Goal: Task Accomplishment & Management: Use online tool/utility

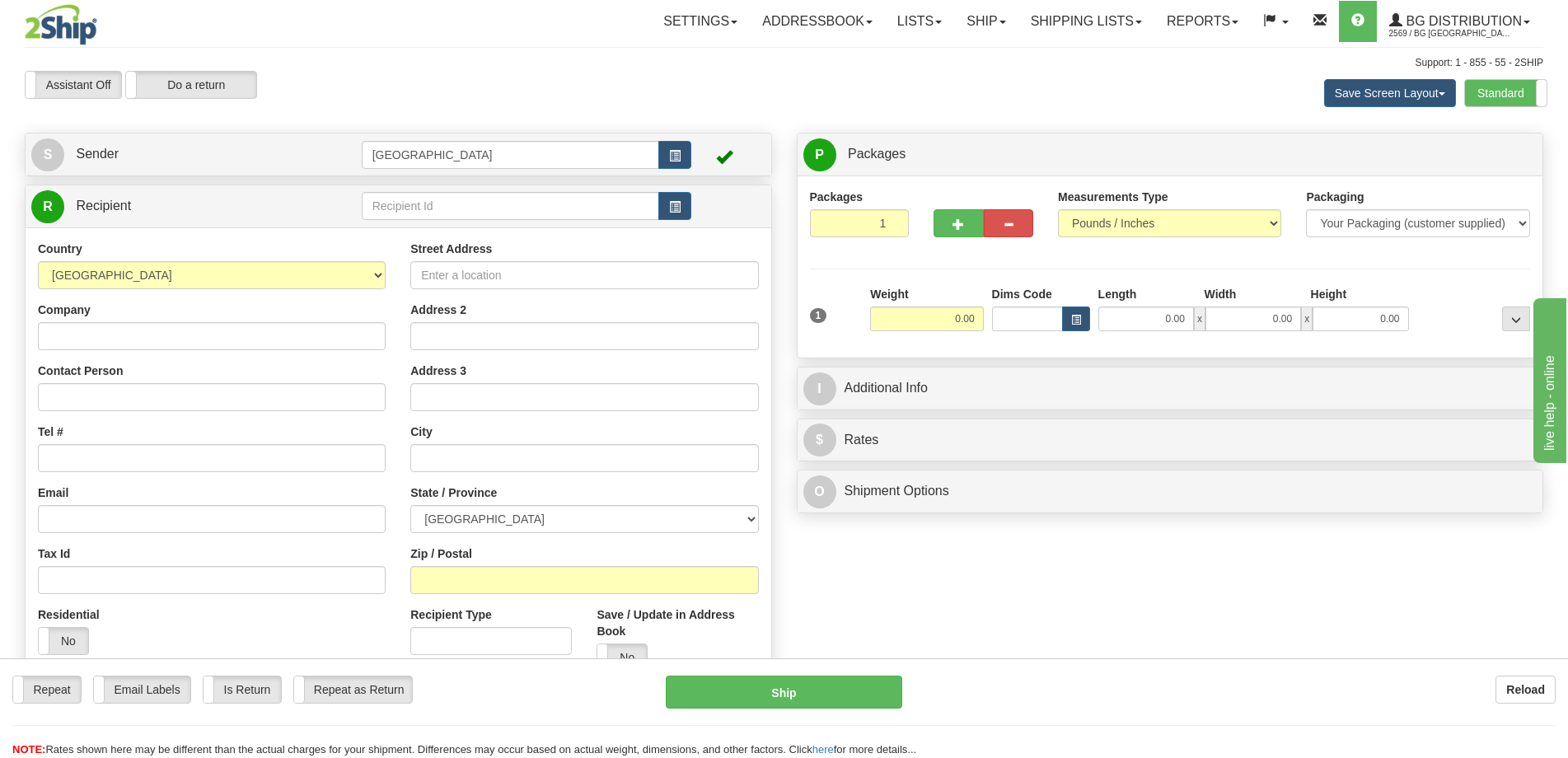
drag, startPoint x: 433, startPoint y: 224, endPoint x: 435, endPoint y: 210, distance: 14.1
click at [434, 218] on div "R Recipient" at bounding box center [398, 206] width 745 height 42
click at [435, 210] on input "text" at bounding box center [510, 205] width 299 height 28
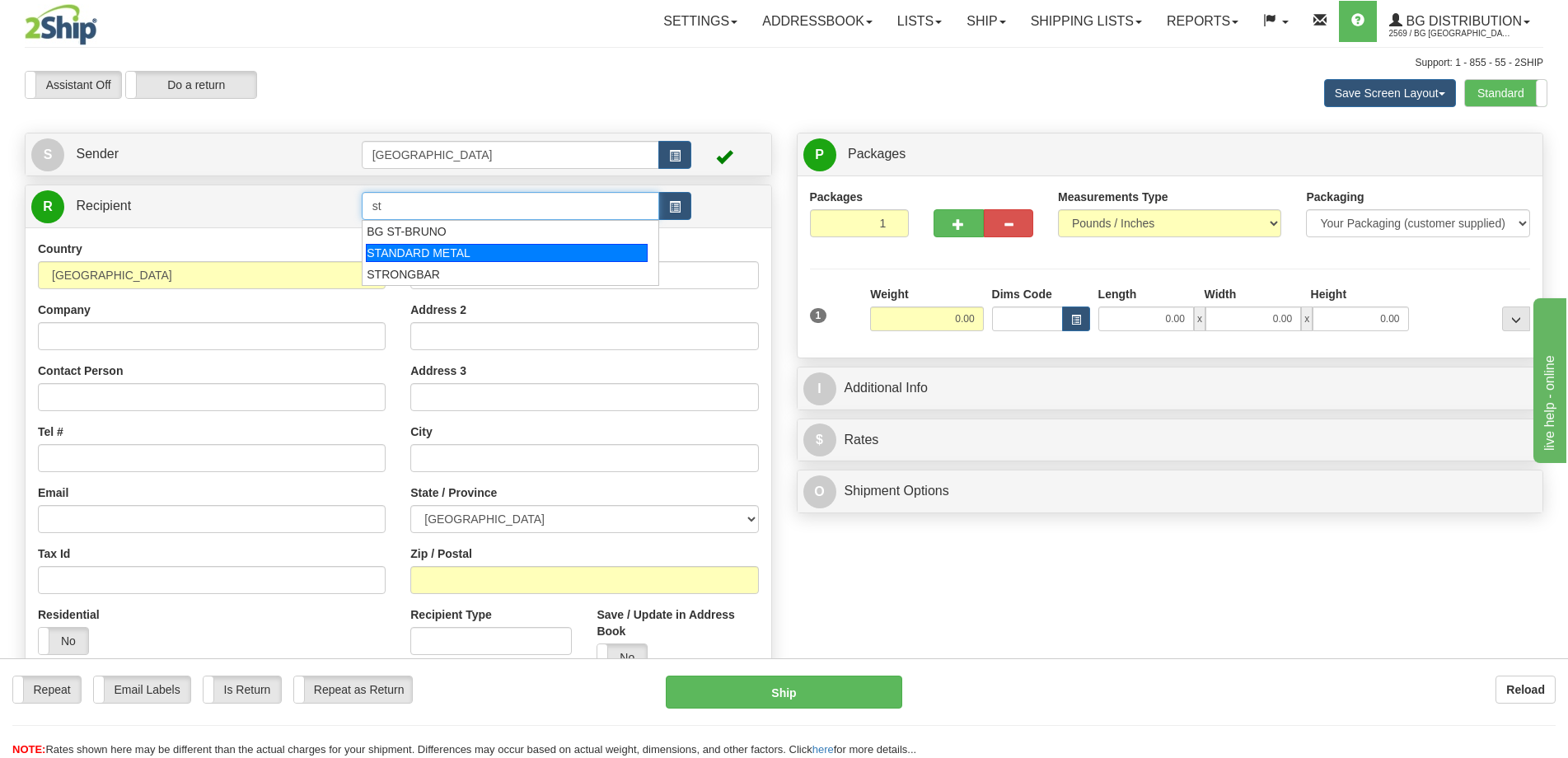
click at [437, 243] on li "STANDARD METAL" at bounding box center [510, 252] width 297 height 21
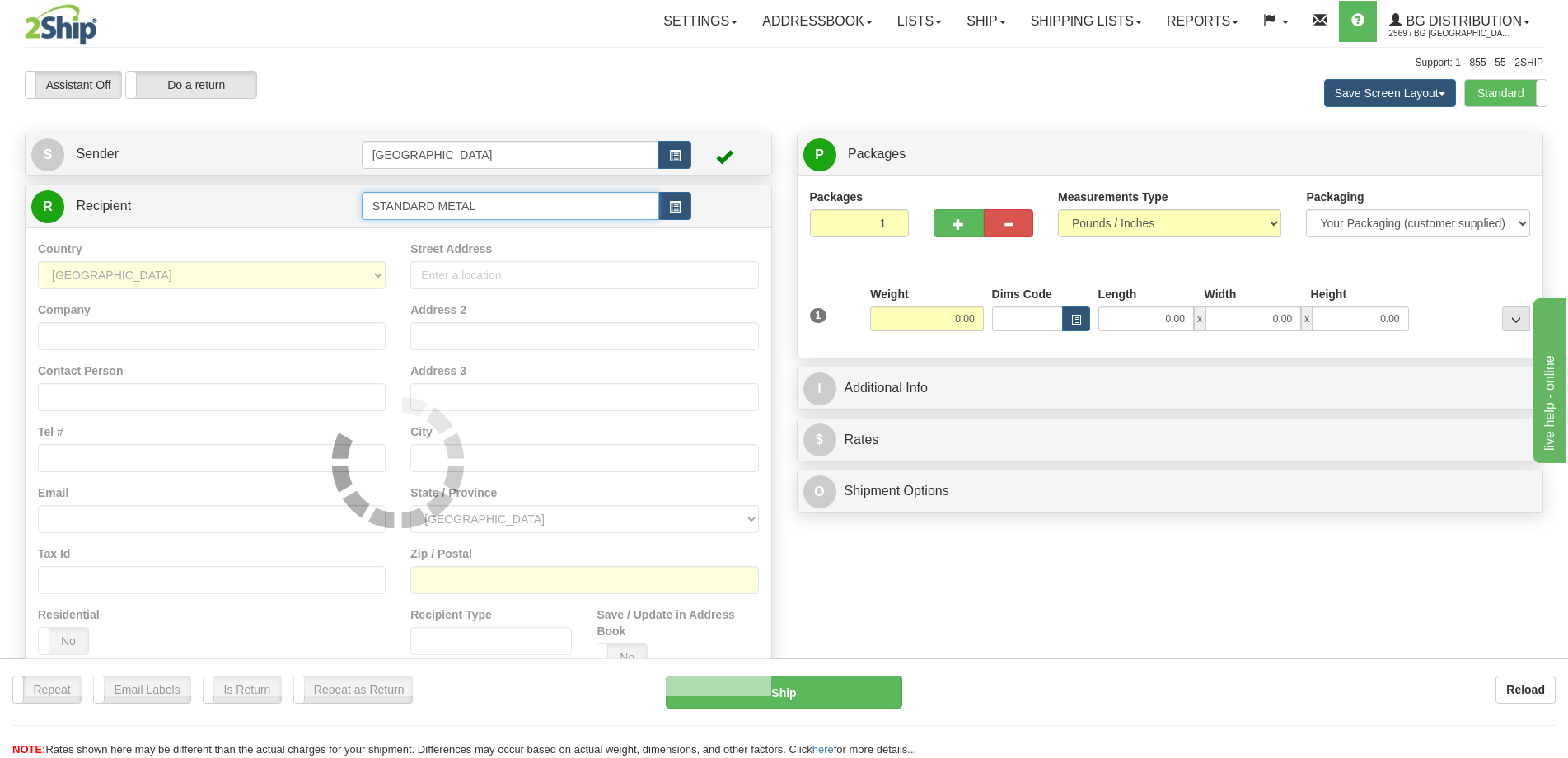
type input "STANDARD METAL"
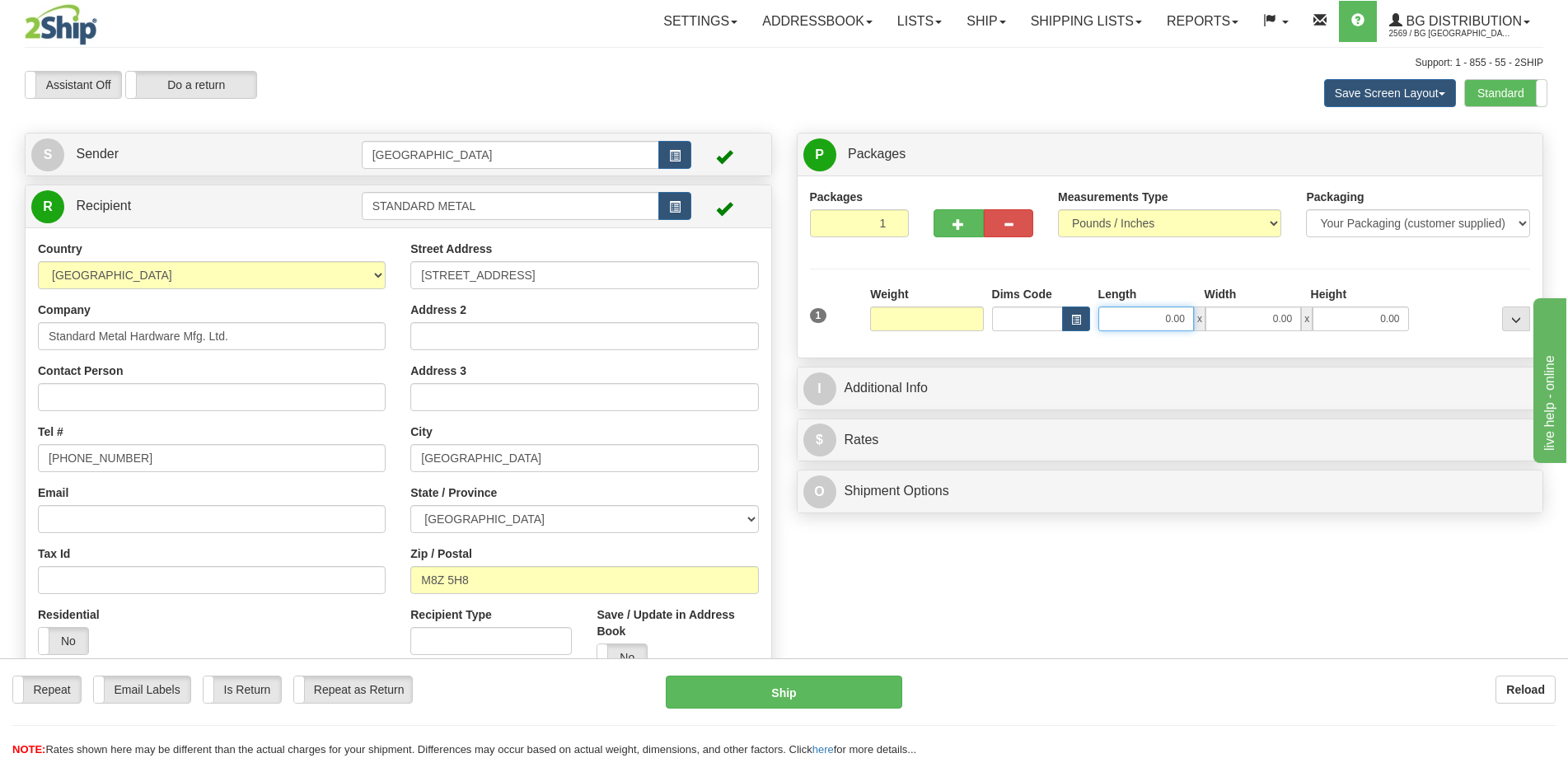
type input "0.00"
click at [1136, 323] on input "0.00" at bounding box center [1146, 319] width 96 height 25
type input "15.00"
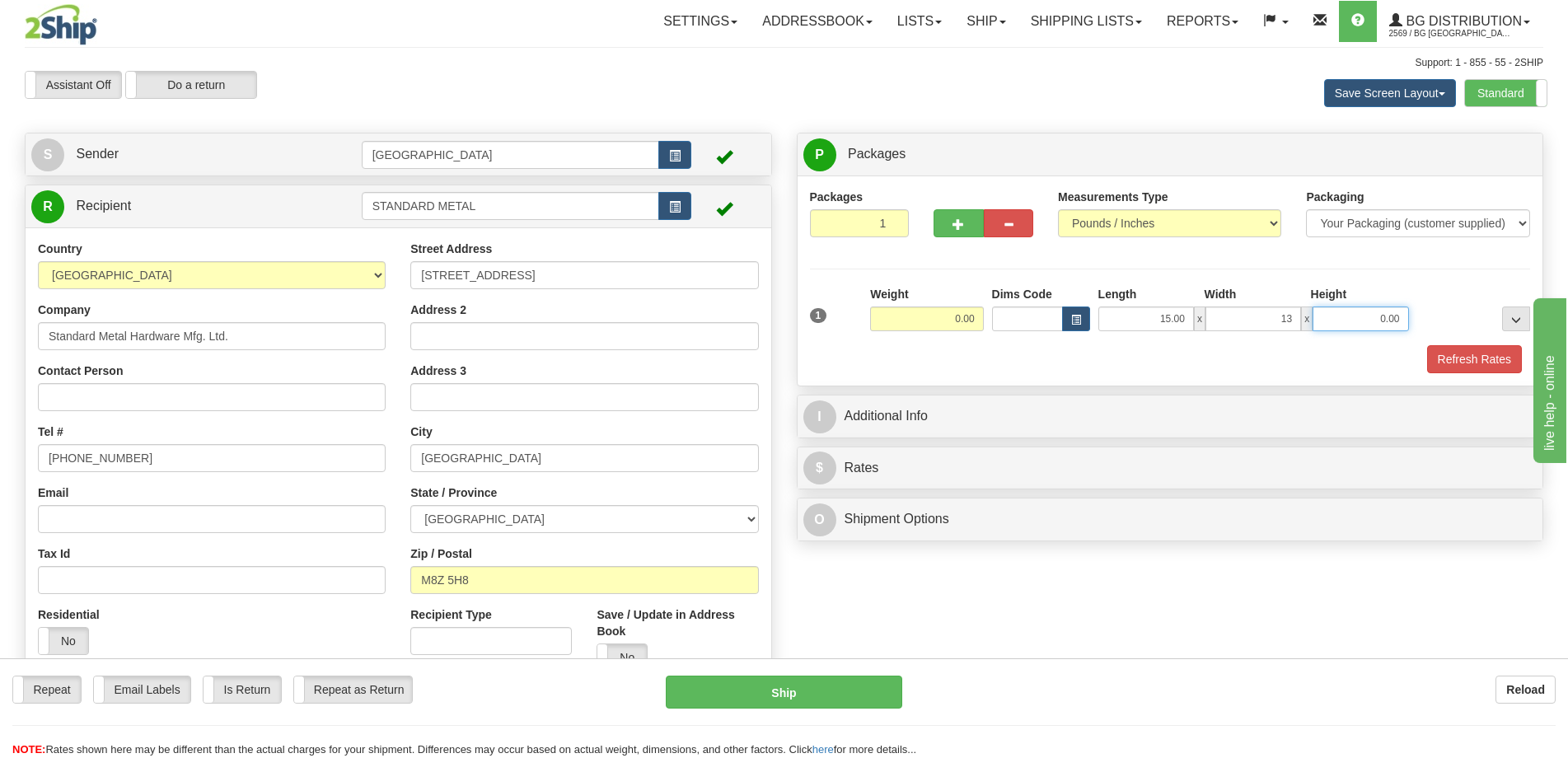
type input "13.00"
type input "7.00"
click at [960, 328] on input "0.00" at bounding box center [927, 319] width 113 height 25
type input "5.00"
click at [1442, 359] on button "Refresh Rates" at bounding box center [1475, 359] width 95 height 28
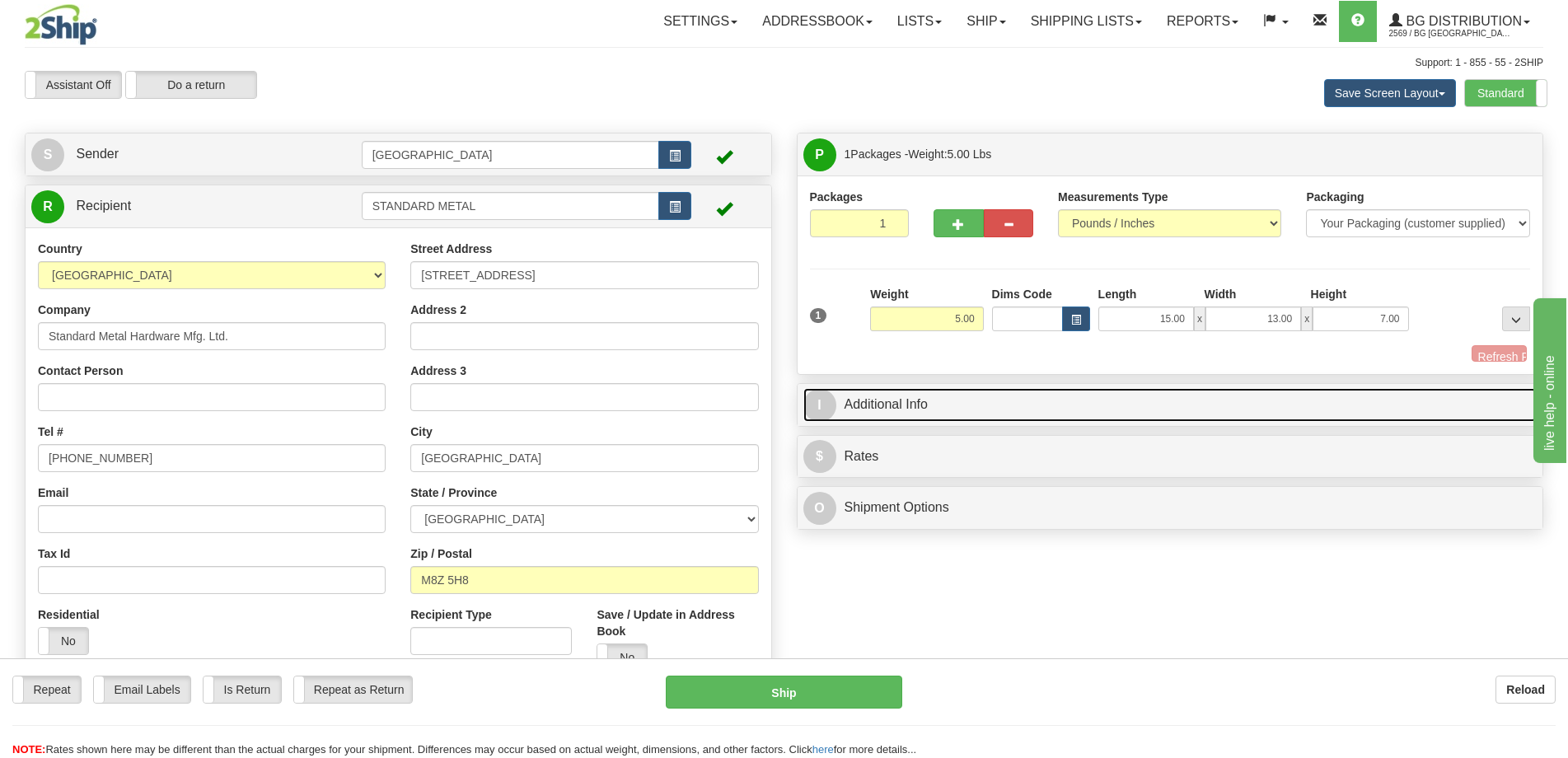
click at [1385, 395] on link "I Additional Info" at bounding box center [1171, 405] width 734 height 34
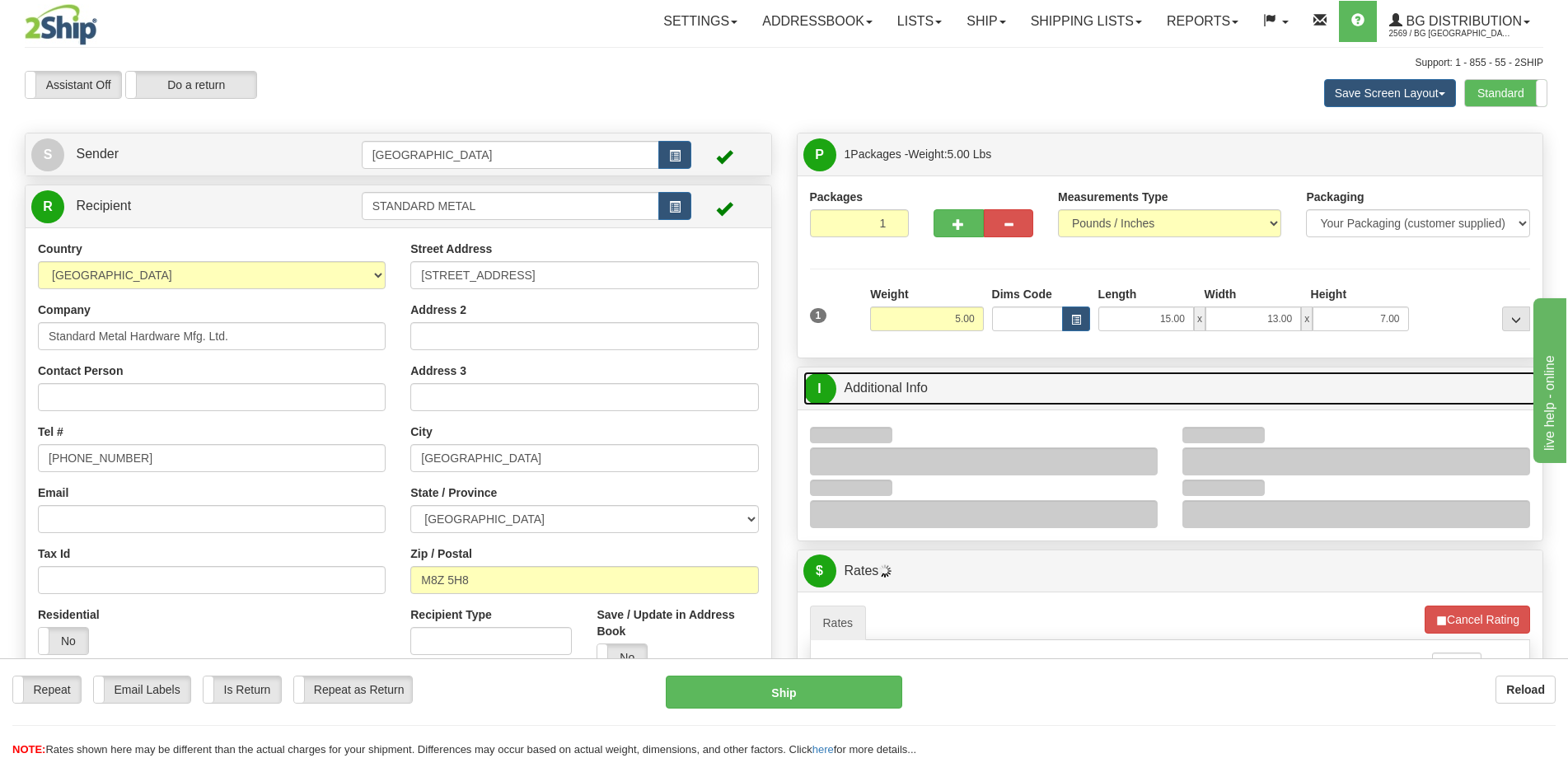
scroll to position [247, 0]
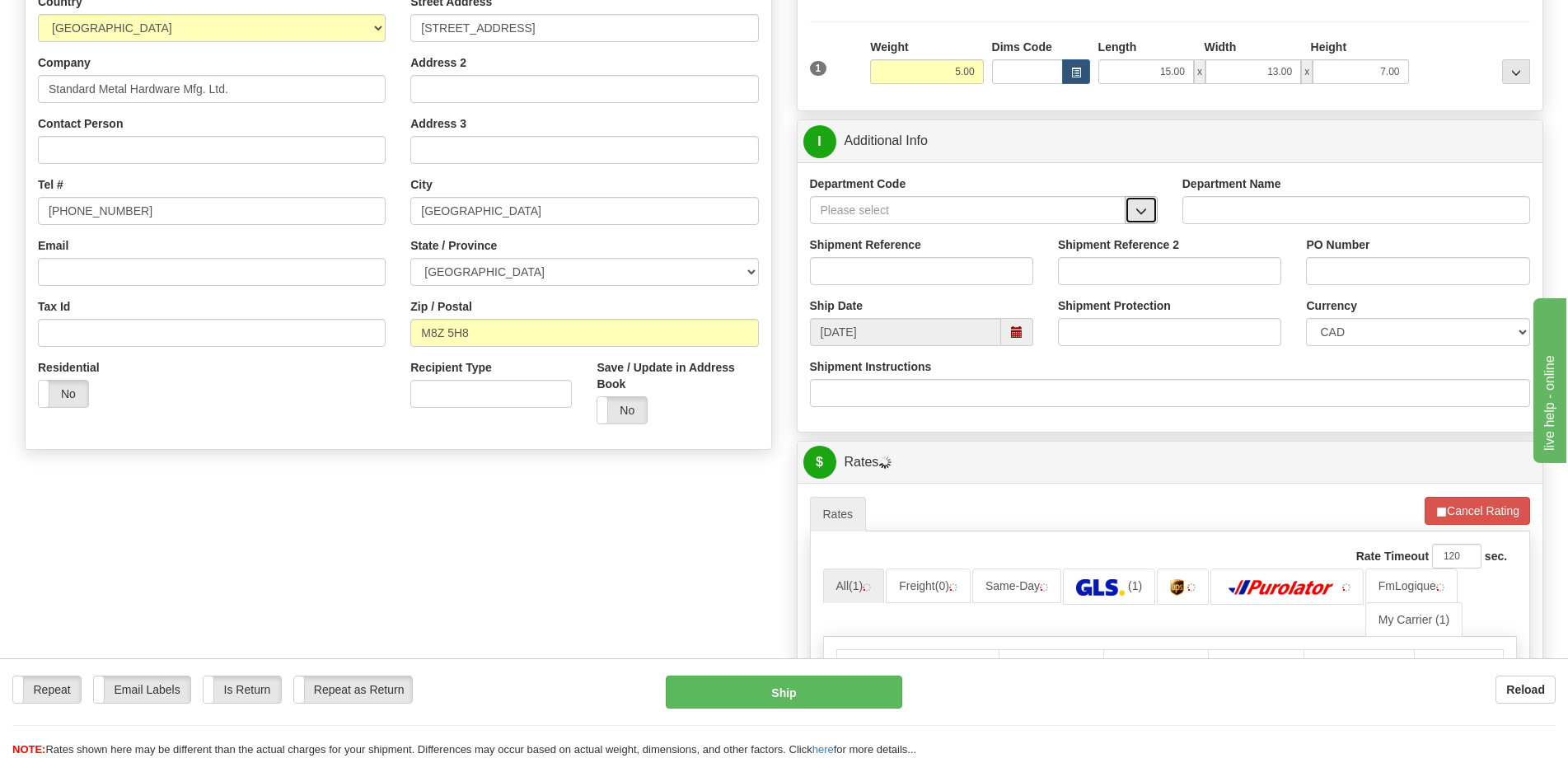
click at [1140, 203] on button "button" at bounding box center [1141, 210] width 33 height 28
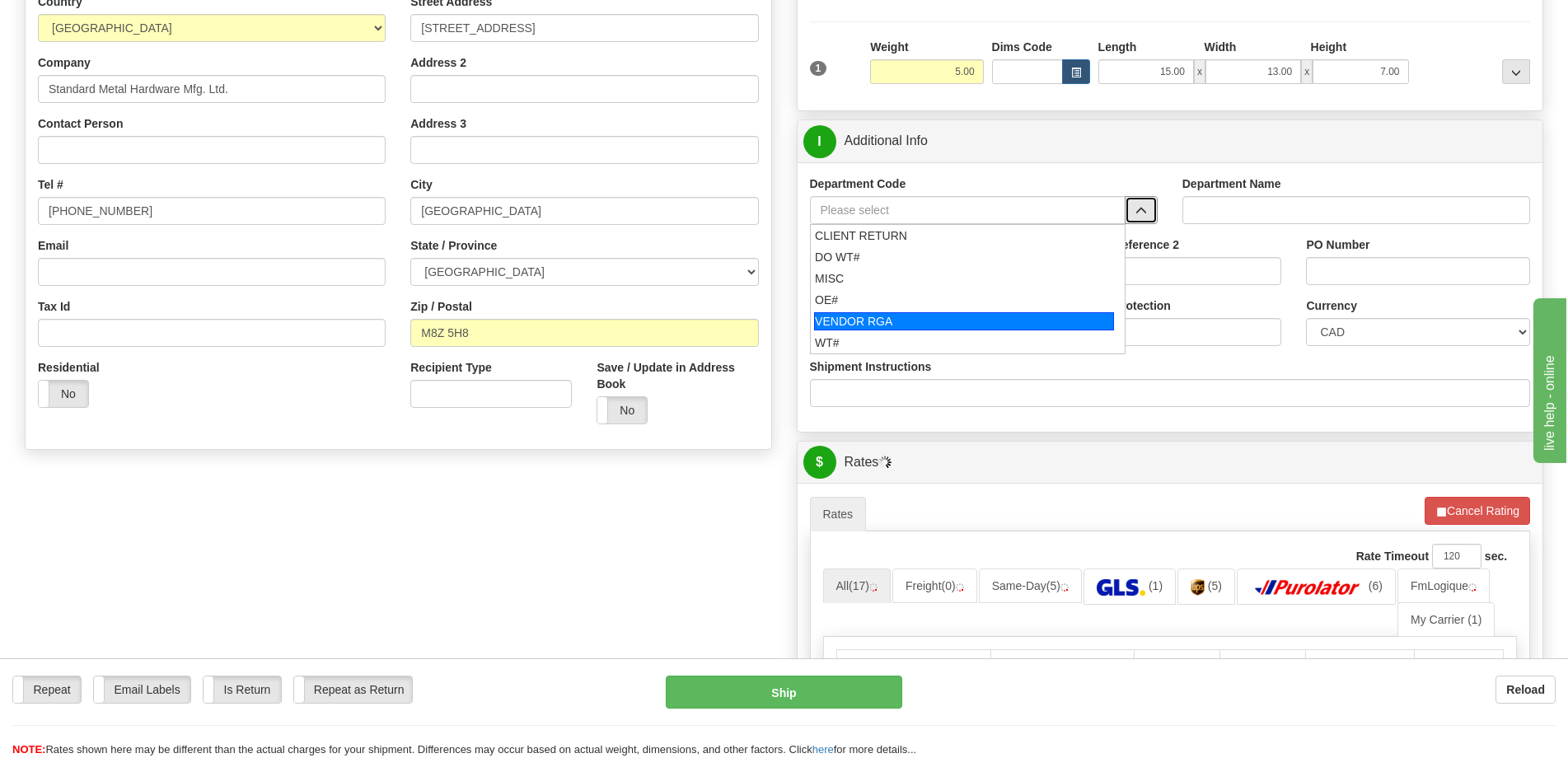
click at [898, 325] on div "VENDOR RGA" at bounding box center [963, 321] width 300 height 18
type input "VENDOR RGA"
type input "VENDOR RETURNS"
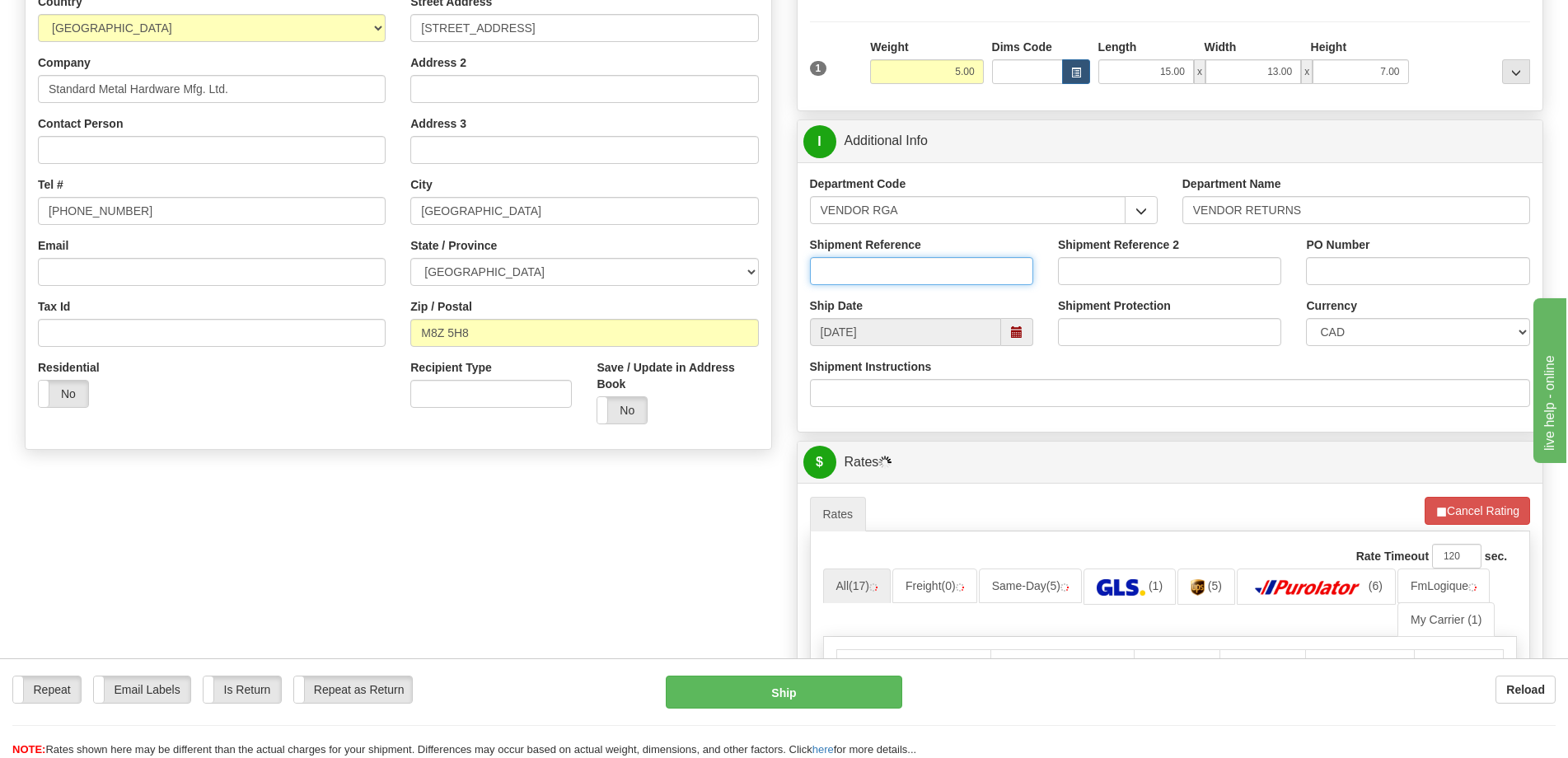
click at [917, 268] on input "Shipment Reference" at bounding box center [921, 270] width 223 height 28
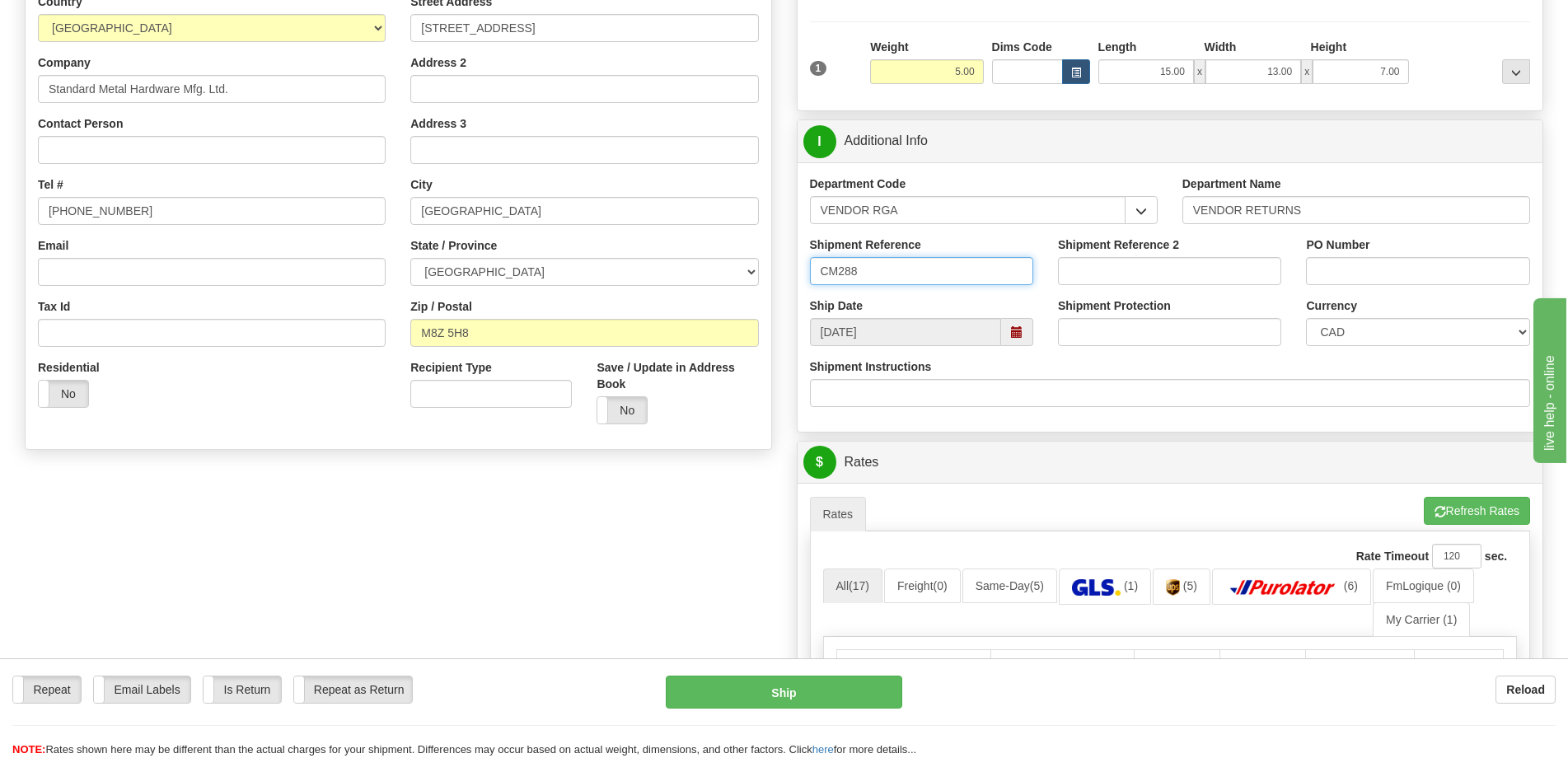
type input "CM288"
click at [1417, 247] on div "PO Number" at bounding box center [1417, 260] width 223 height 48
click at [1408, 263] on input "PO Number" at bounding box center [1417, 270] width 223 height 28
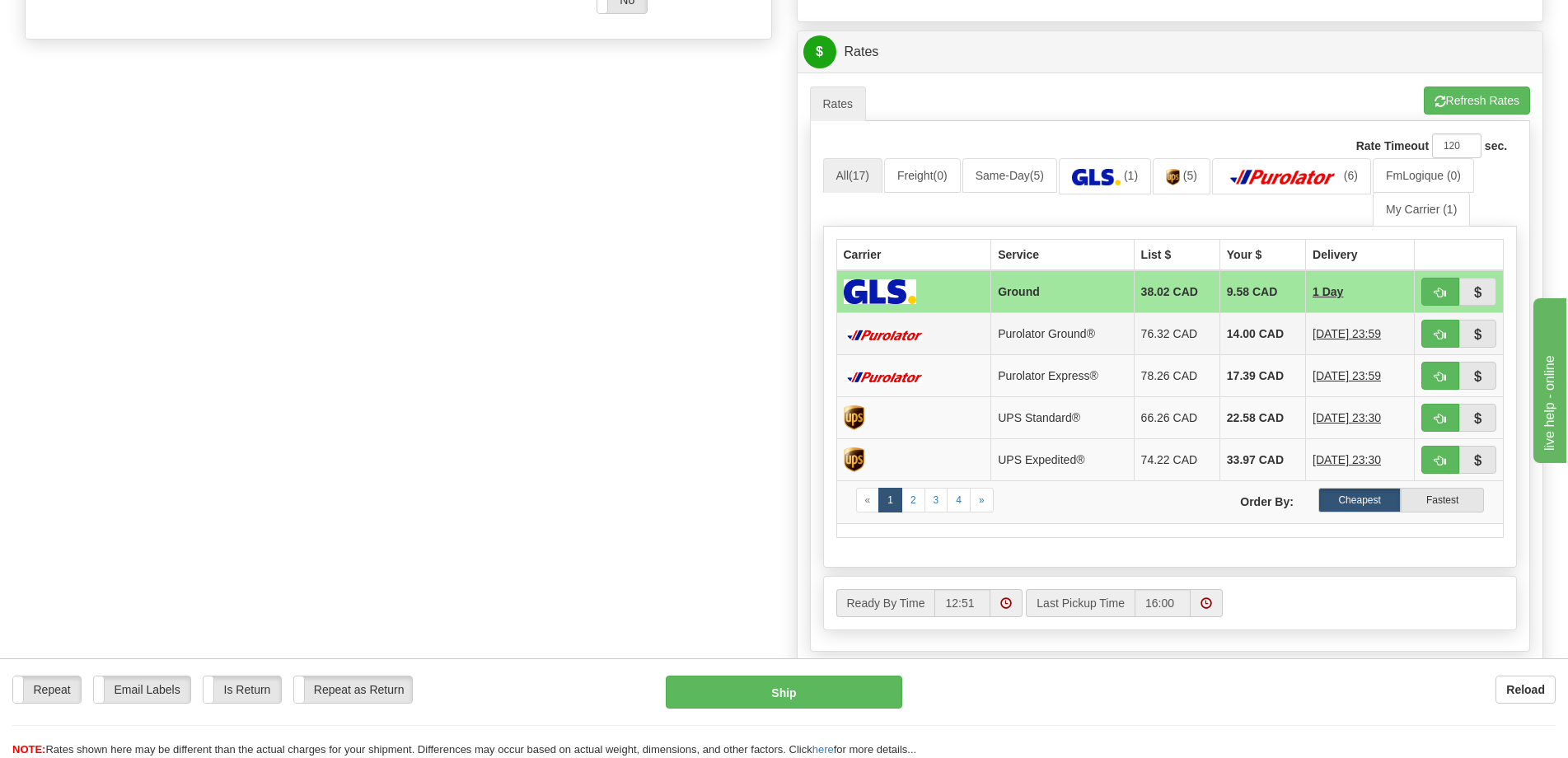
scroll to position [659, 0]
type input "."
click at [1438, 290] on span "button" at bounding box center [1440, 291] width 12 height 11
type input "1"
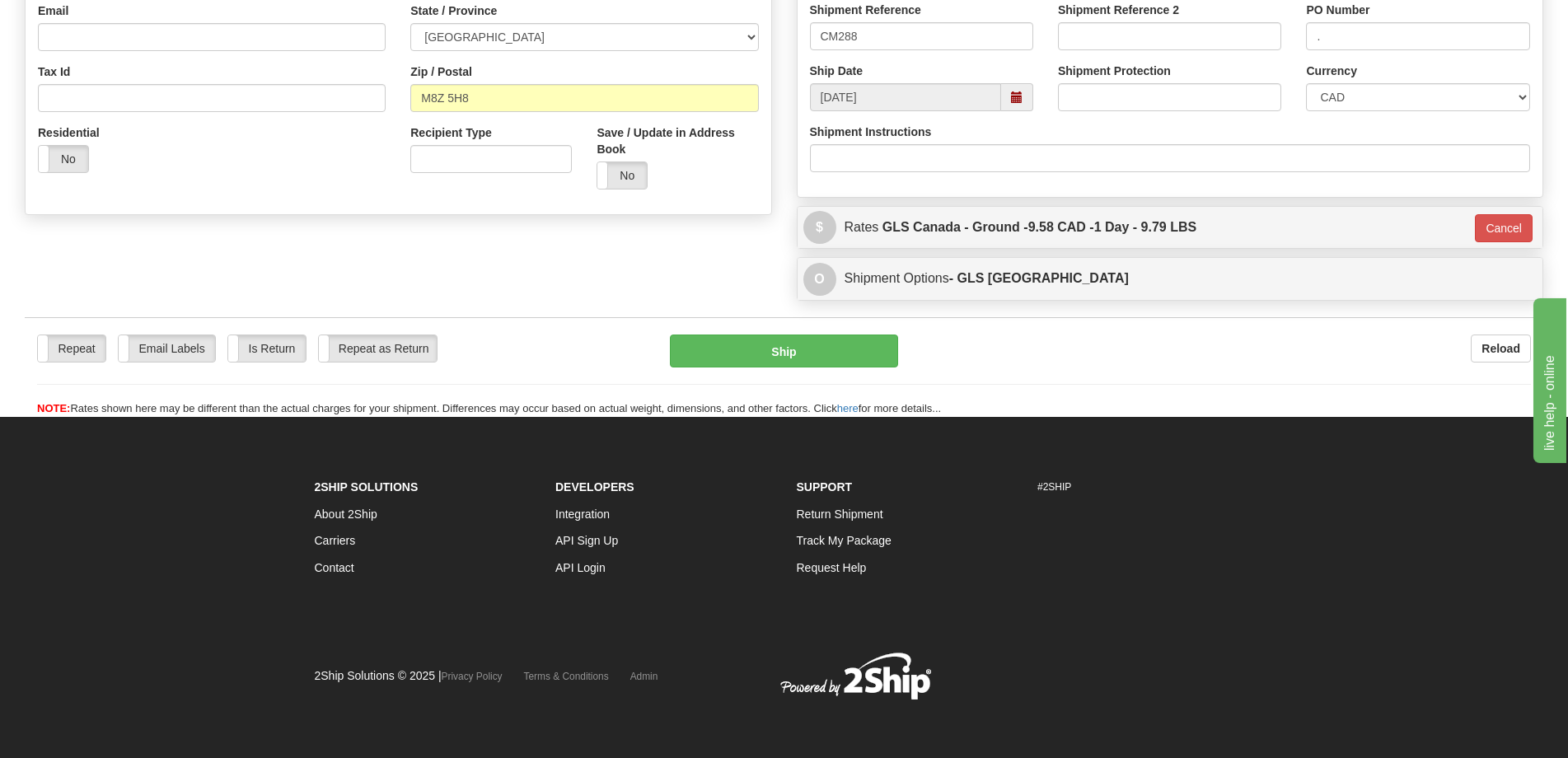
scroll to position [483, 0]
click at [1501, 219] on button "Cancel" at bounding box center [1503, 228] width 58 height 28
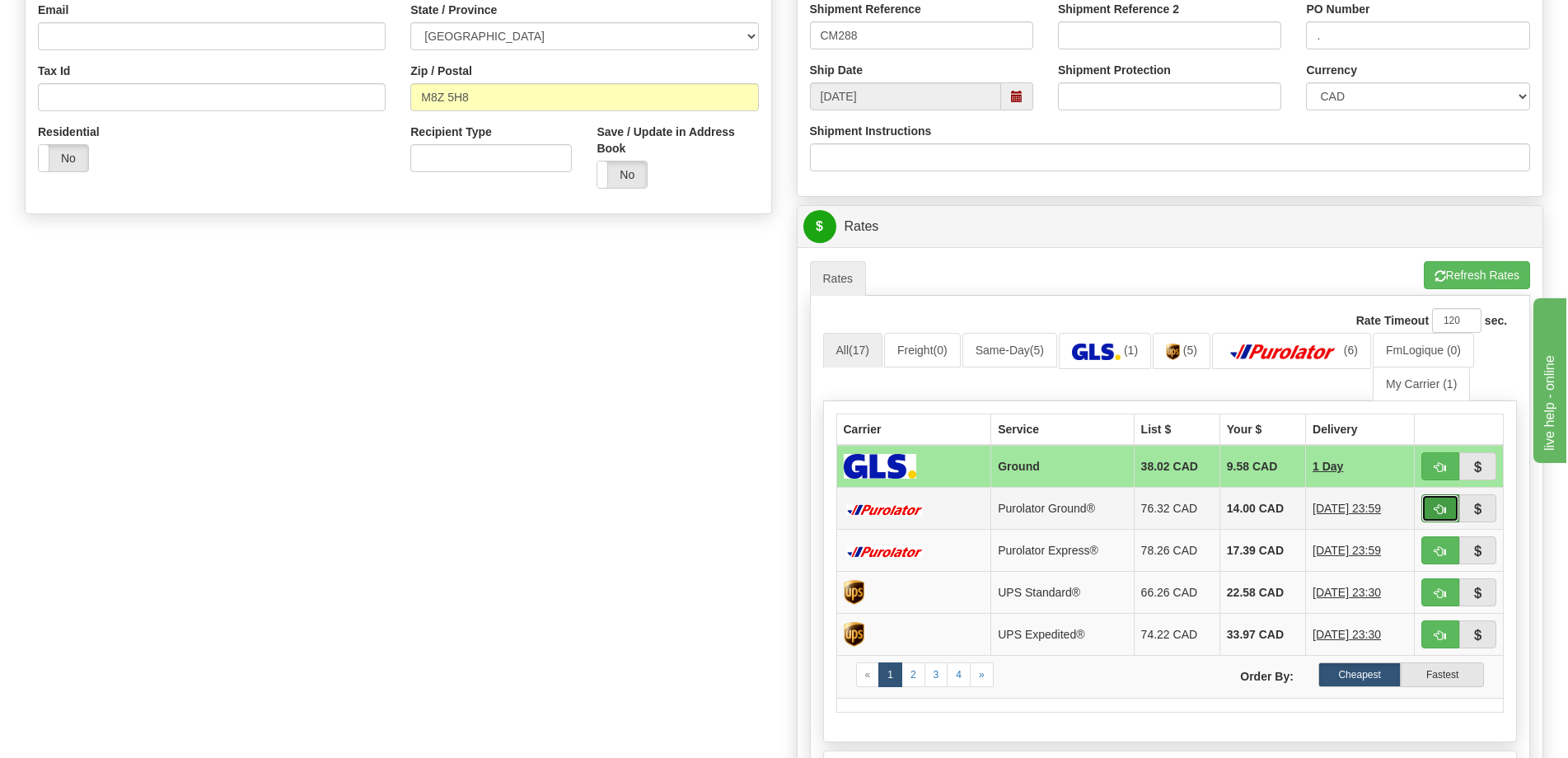
click at [1440, 509] on span "button" at bounding box center [1440, 510] width 12 height 11
type input "260"
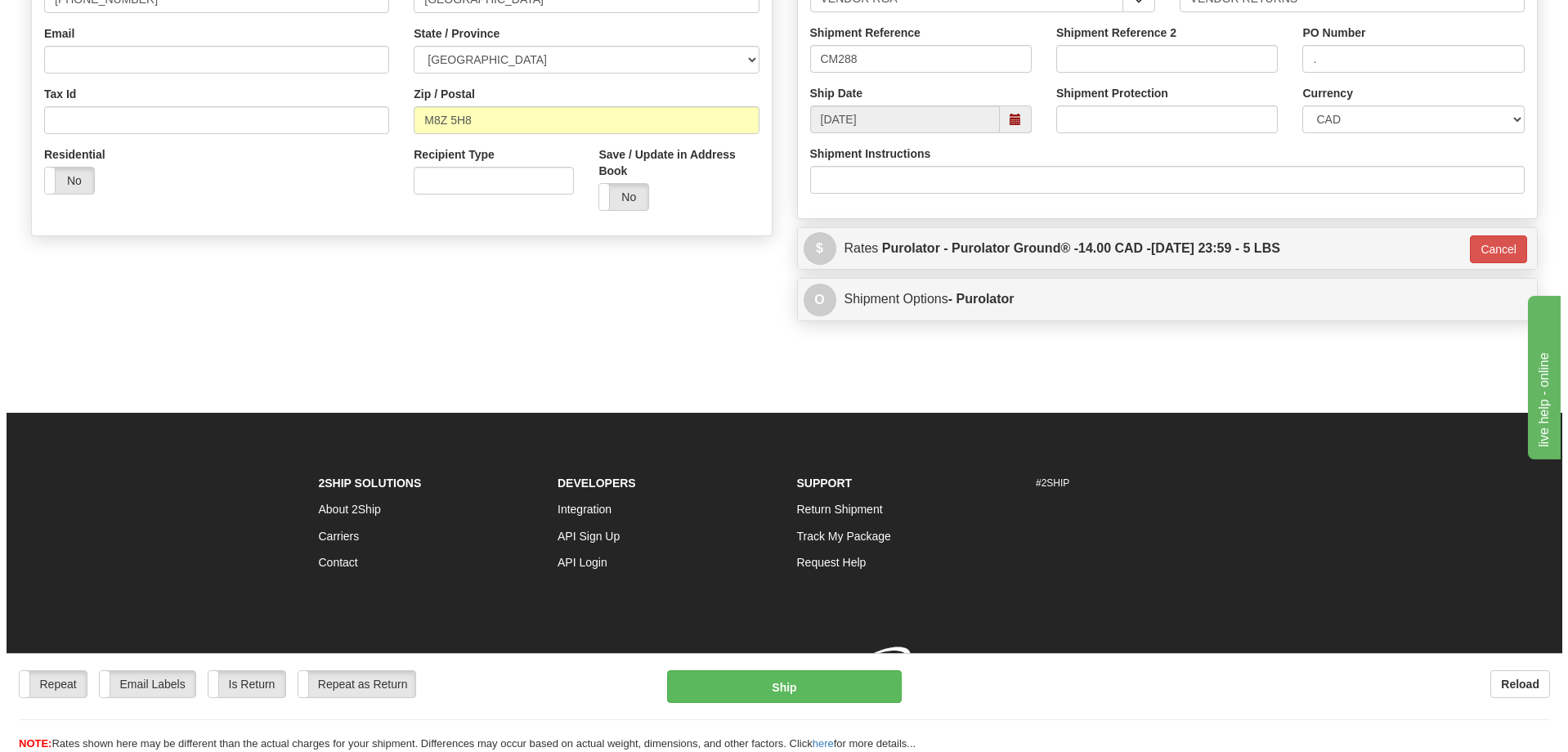
scroll to position [477, 0]
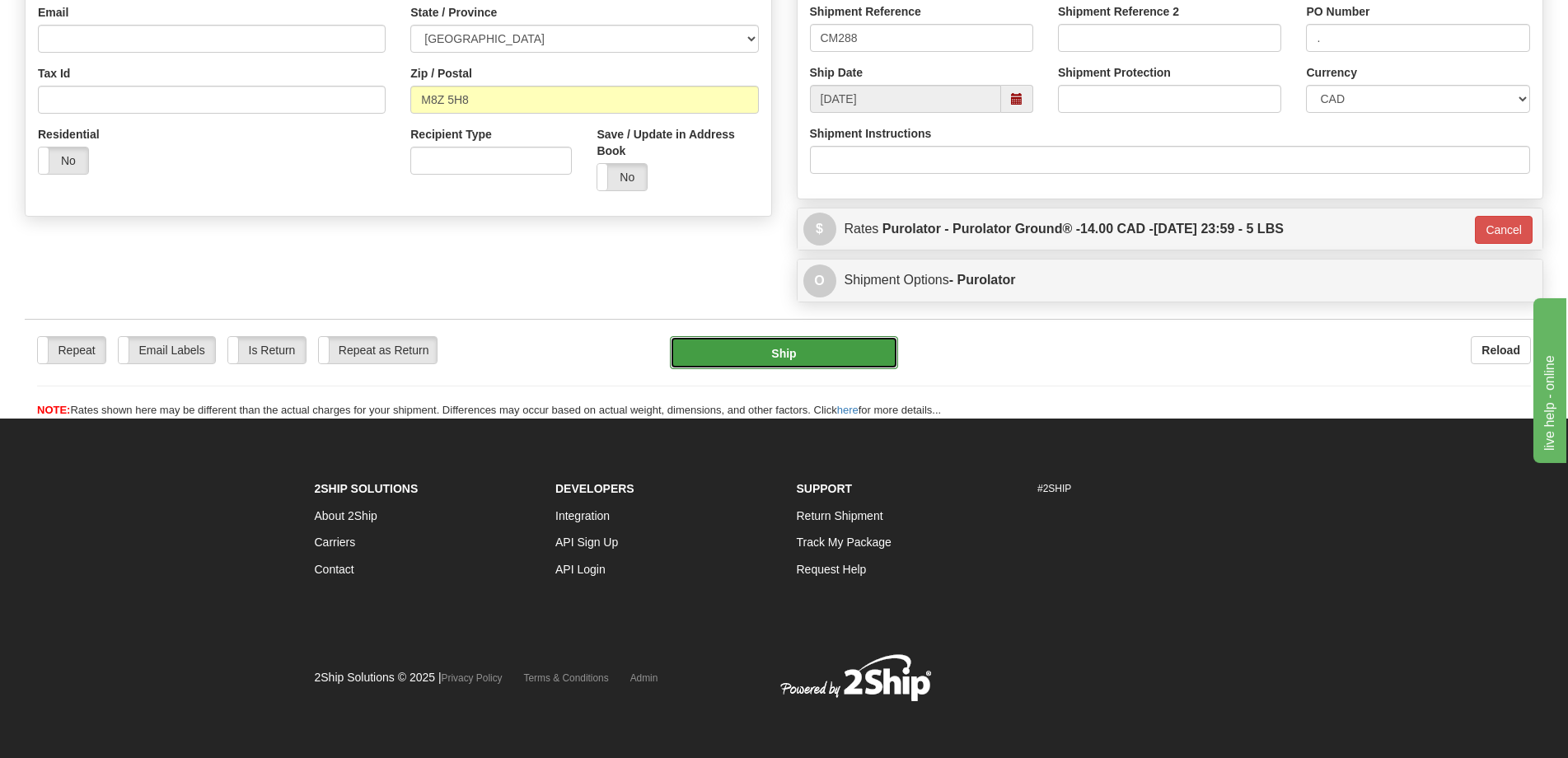
click at [836, 364] on button "Ship" at bounding box center [784, 353] width 228 height 33
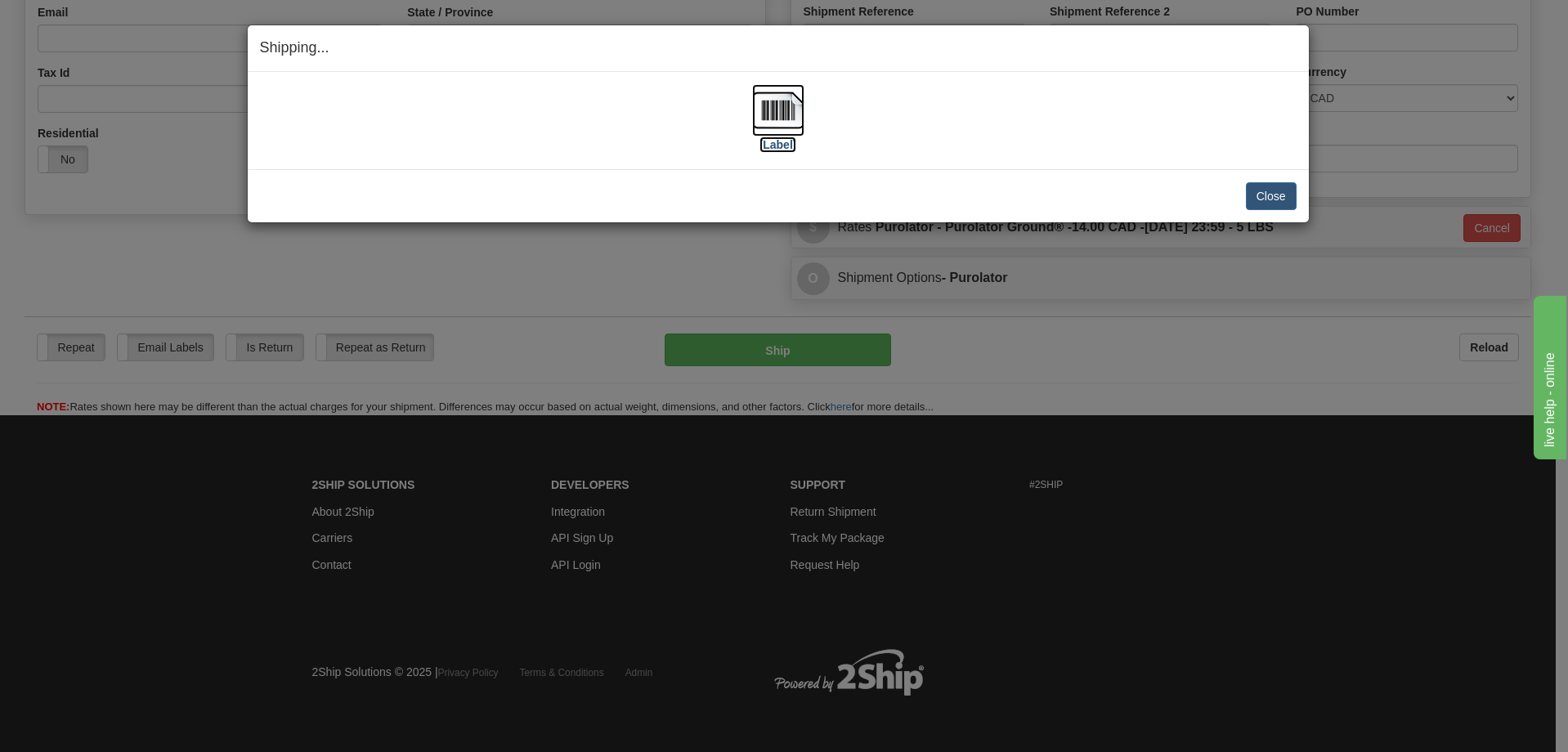
click at [764, 127] on img at bounding box center [779, 111] width 53 height 53
click at [1287, 194] on button "Close" at bounding box center [1272, 196] width 51 height 28
